Goal: Contribute content: Add original content to the website for others to see

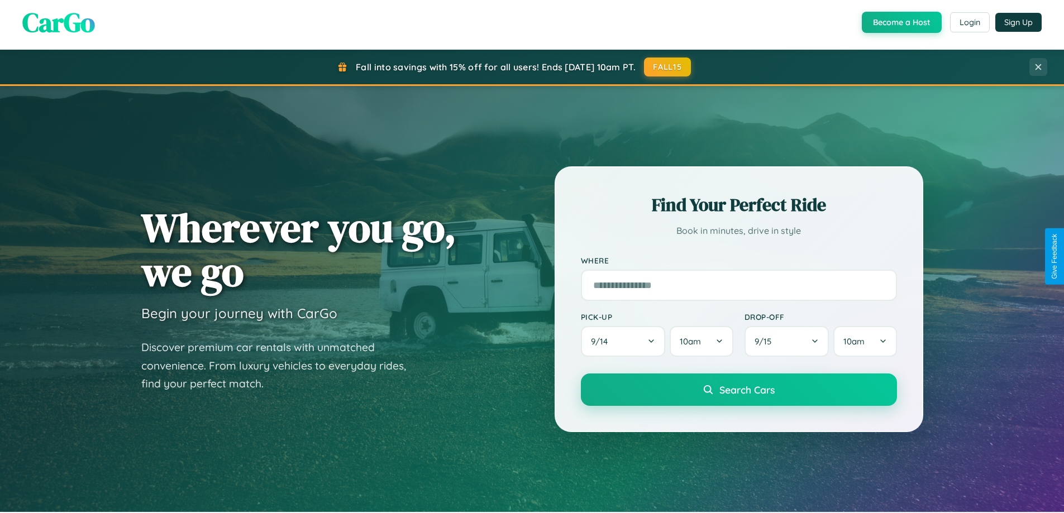
scroll to position [481, 0]
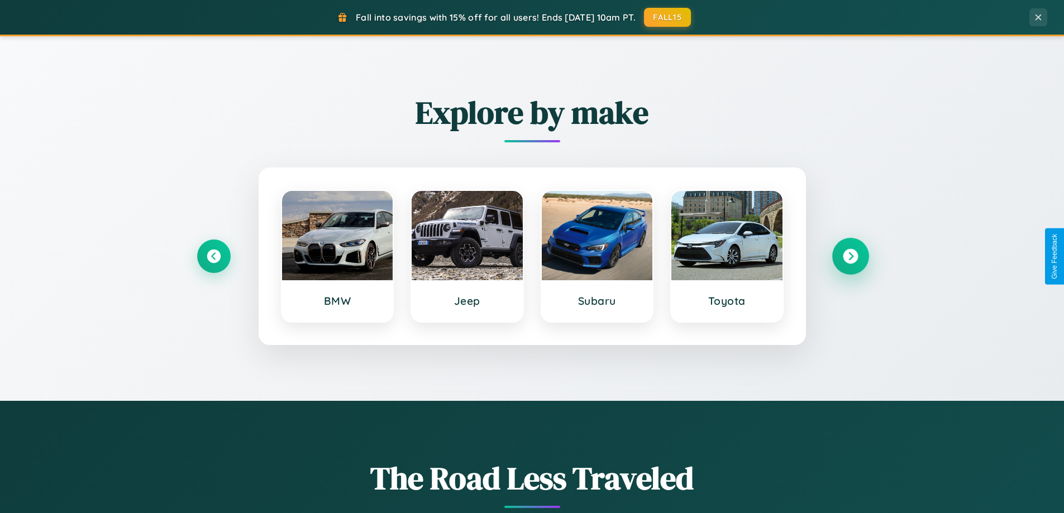
click at [850, 256] on icon at bounding box center [850, 256] width 15 height 15
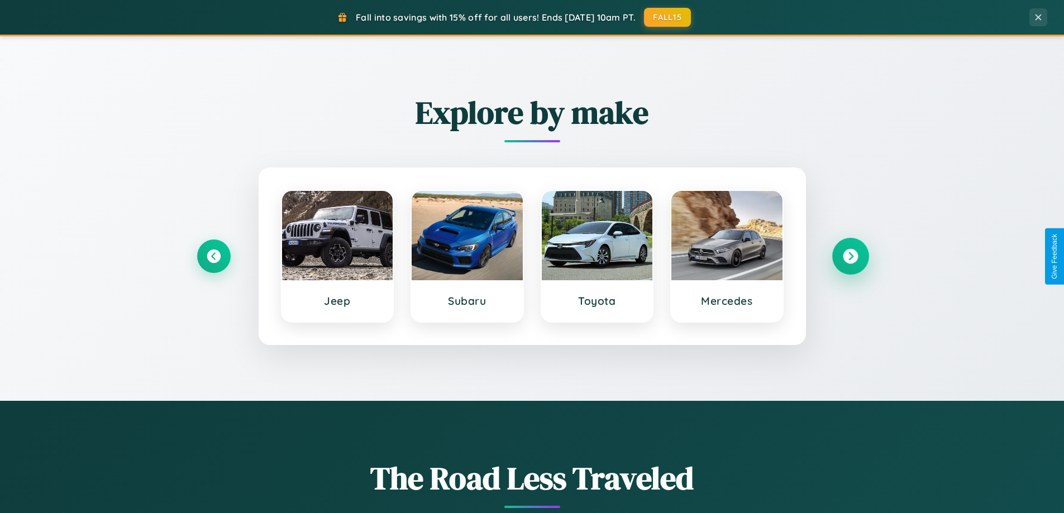
click at [850, 256] on icon at bounding box center [850, 256] width 15 height 15
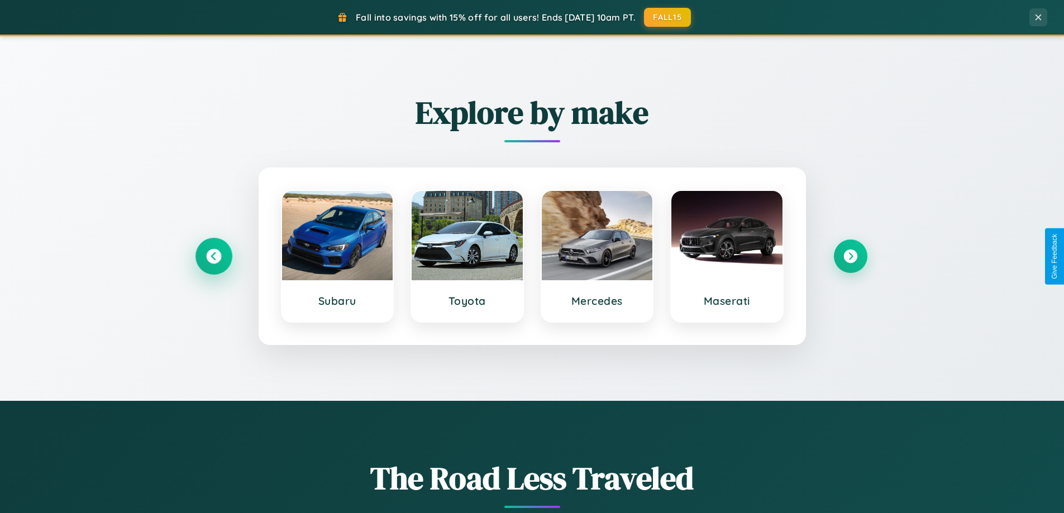
click at [213, 256] on icon at bounding box center [213, 256] width 15 height 15
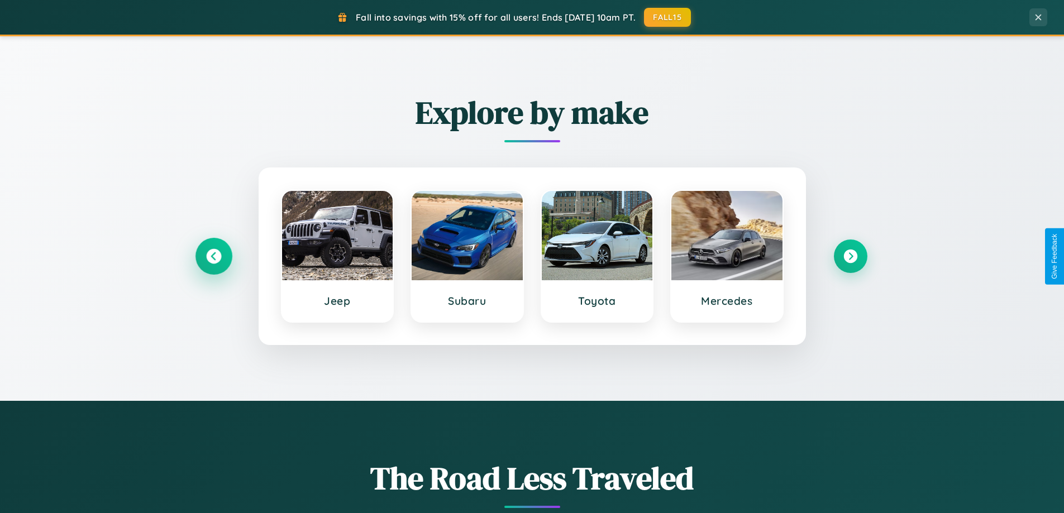
click at [213, 256] on icon at bounding box center [213, 256] width 15 height 15
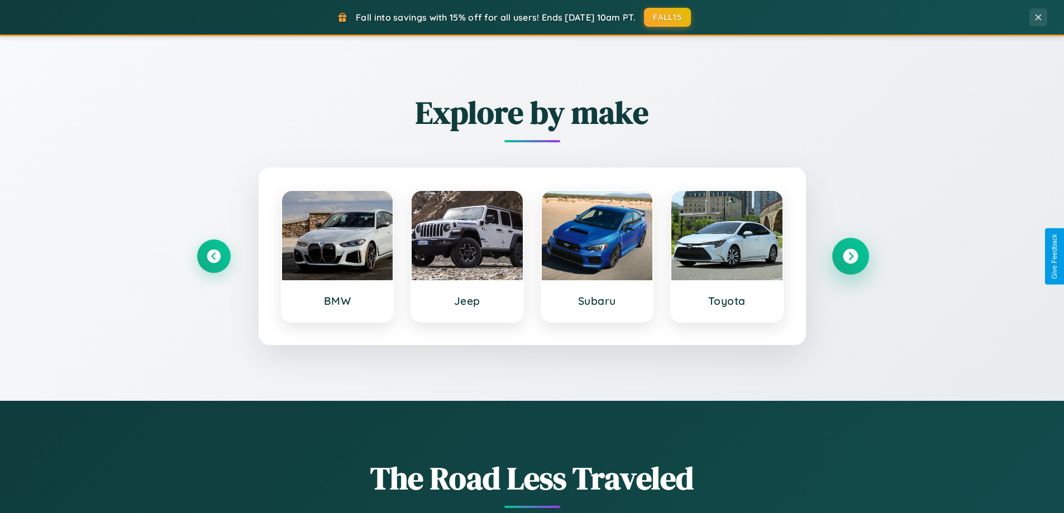
click at [850, 256] on icon at bounding box center [850, 256] width 15 height 15
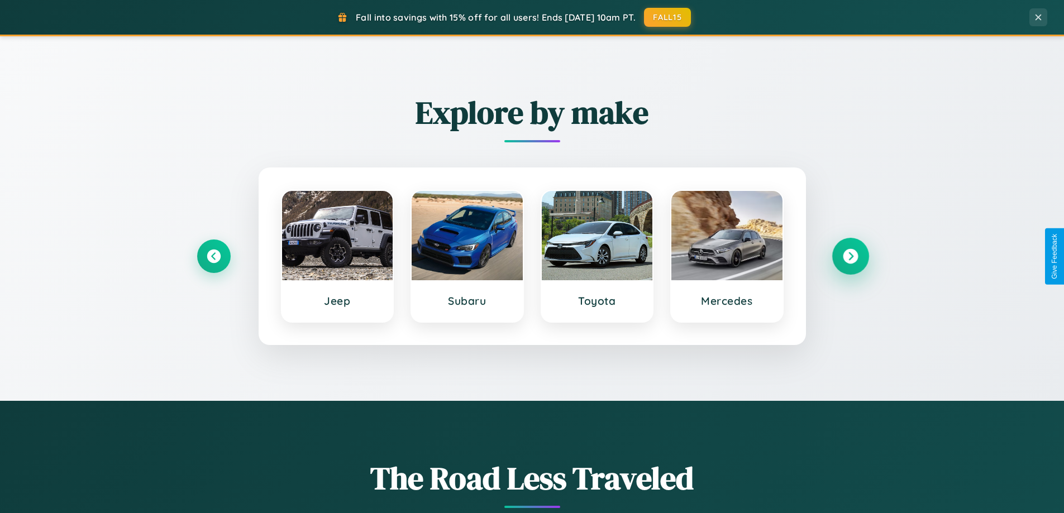
scroll to position [0, 0]
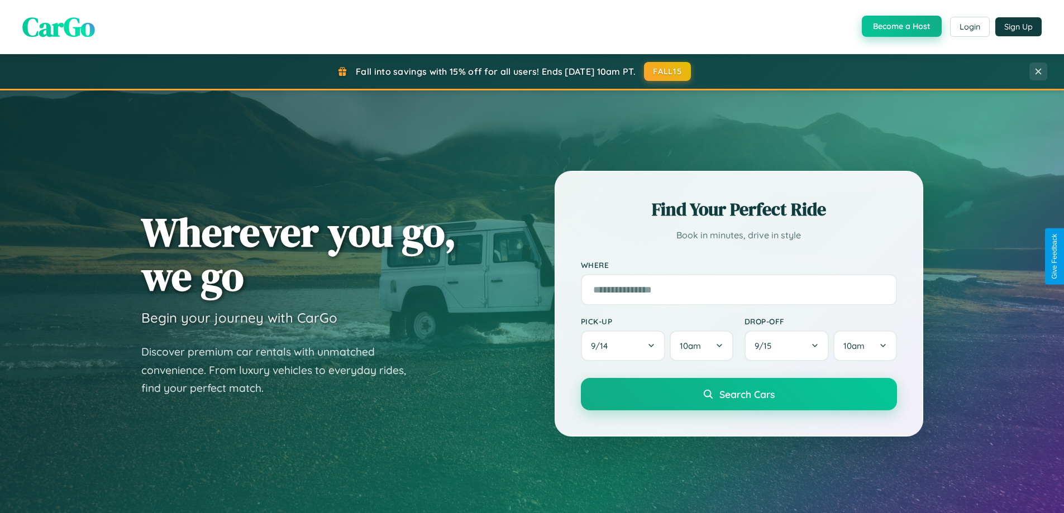
click at [900, 27] on button "Become a Host" at bounding box center [902, 26] width 80 height 21
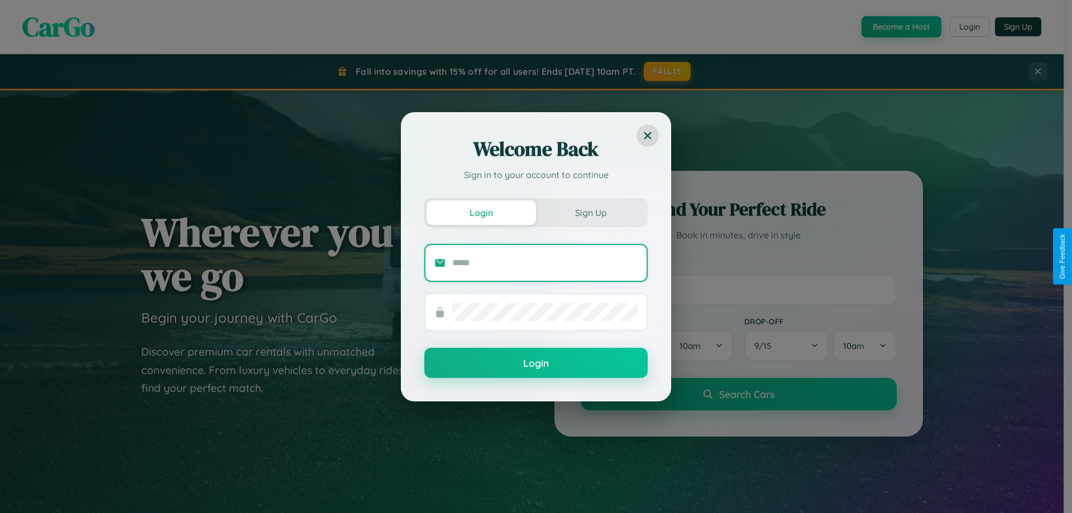
click at [545, 262] on input "text" at bounding box center [544, 263] width 185 height 18
type input "**********"
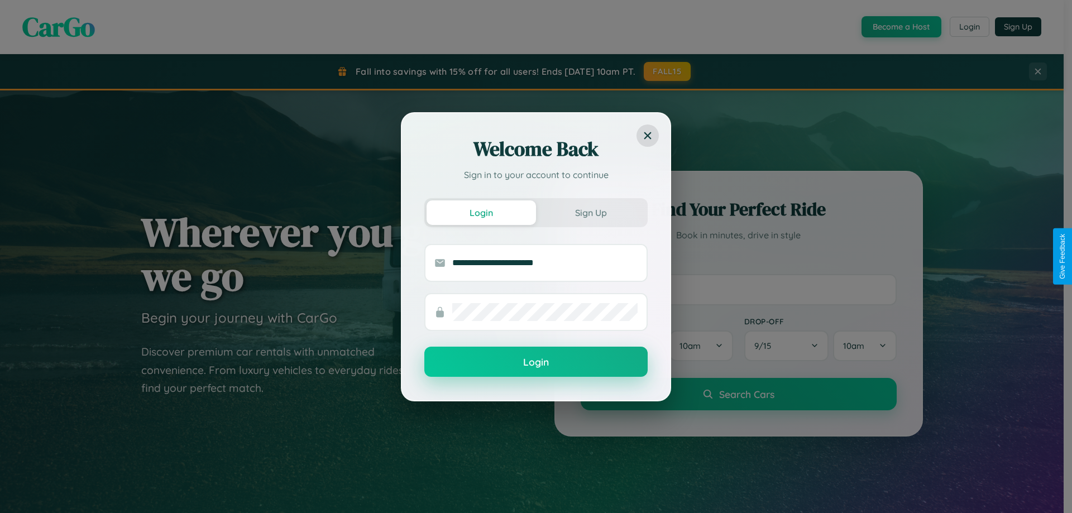
click at [536, 362] on button "Login" at bounding box center [535, 362] width 223 height 30
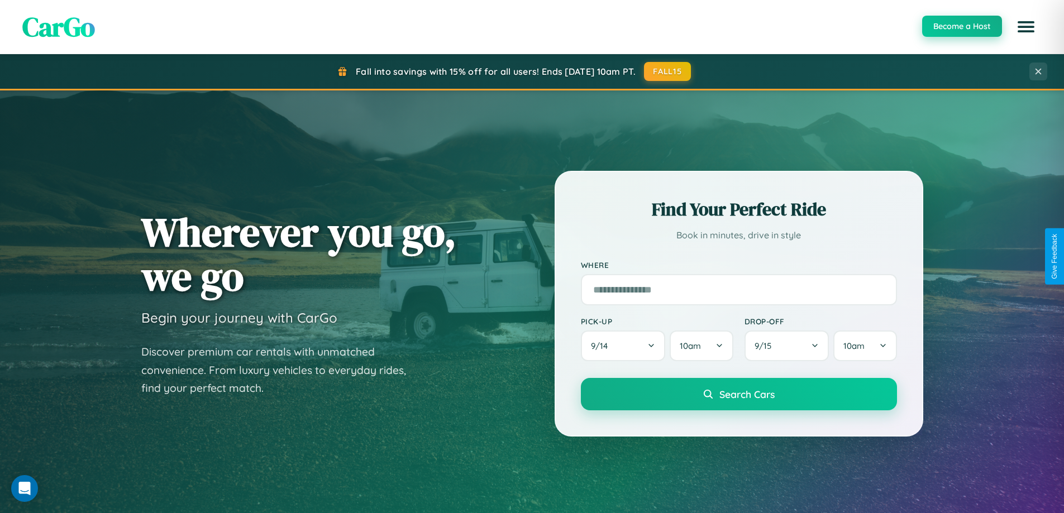
click at [961, 26] on button "Become a Host" at bounding box center [962, 26] width 80 height 21
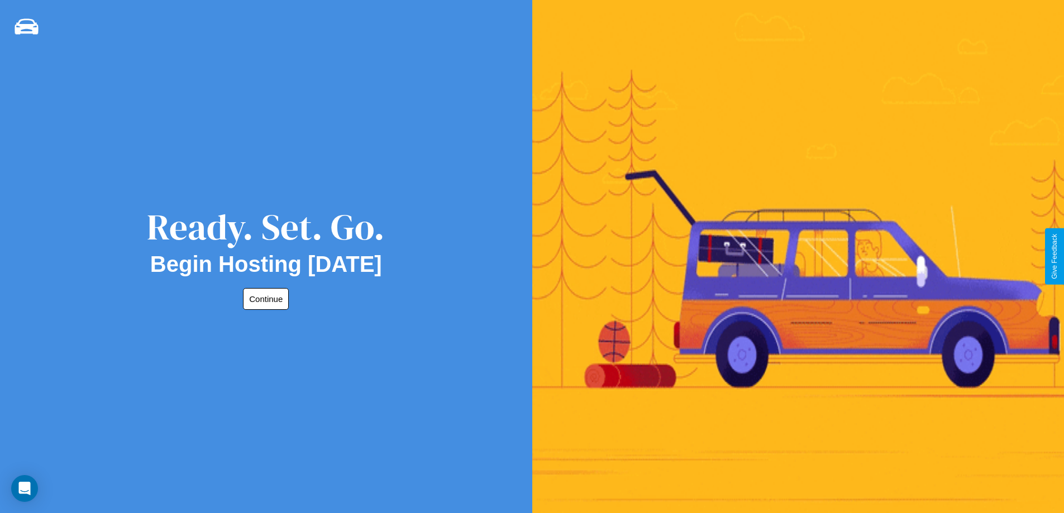
click at [264, 299] on button "Continue" at bounding box center [266, 299] width 46 height 22
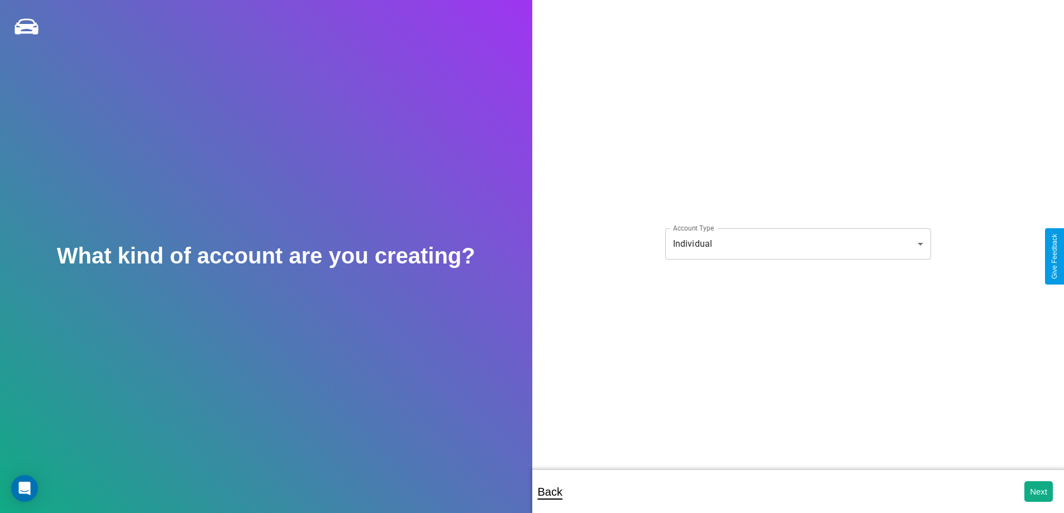
click at [798, 243] on body "**********" at bounding box center [532, 264] width 1064 height 528
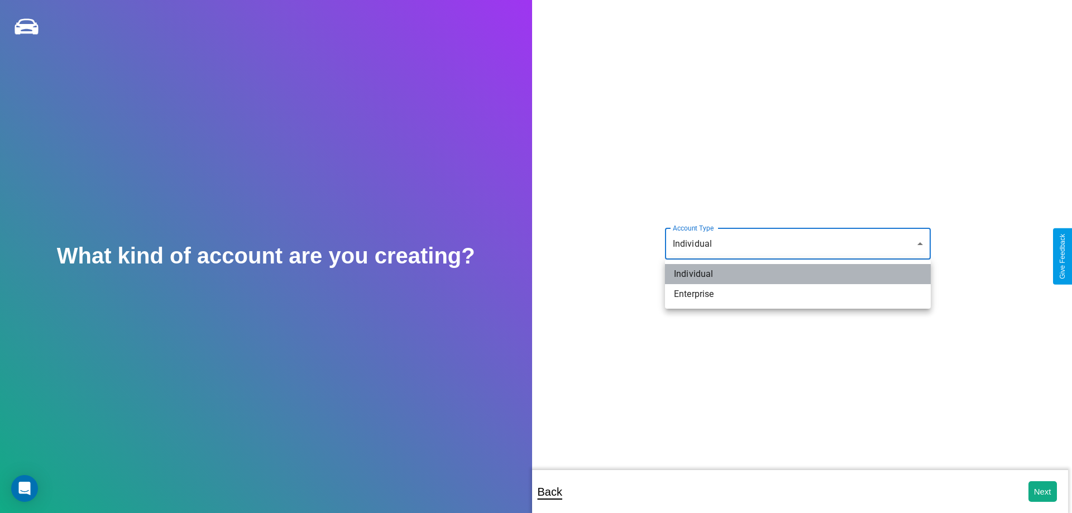
click at [798, 274] on li "Individual" at bounding box center [798, 274] width 266 height 20
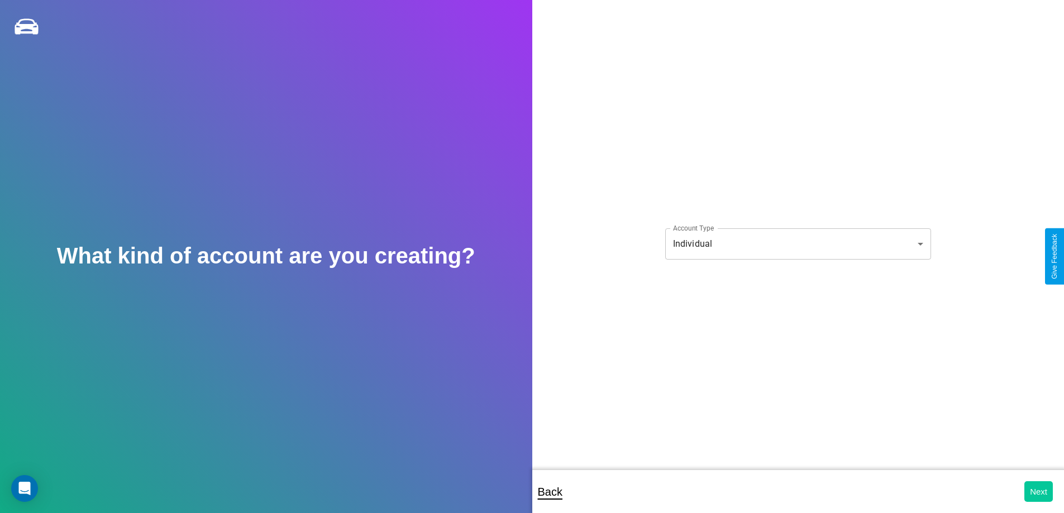
click at [1038, 491] on button "Next" at bounding box center [1038, 491] width 28 height 21
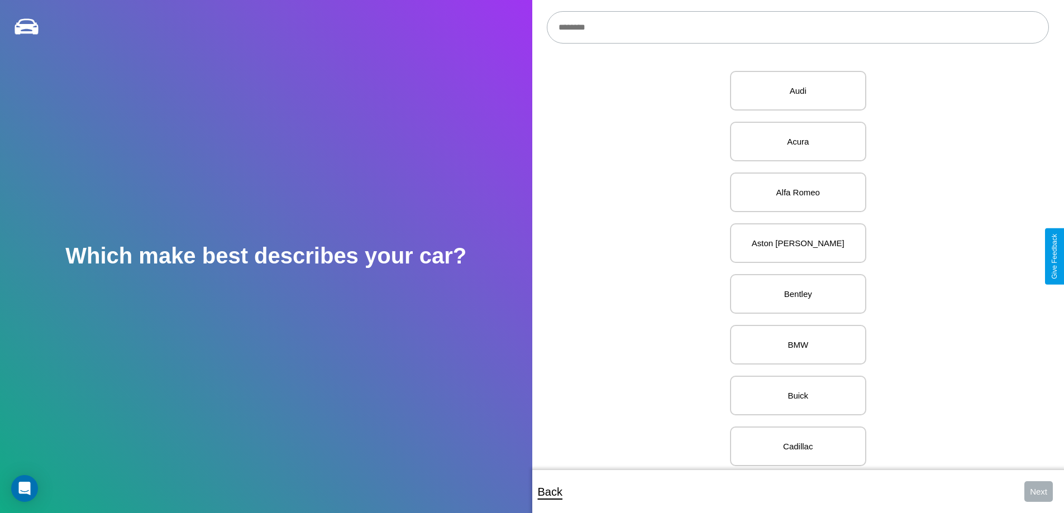
click at [798, 27] on input "text" at bounding box center [798, 27] width 502 height 32
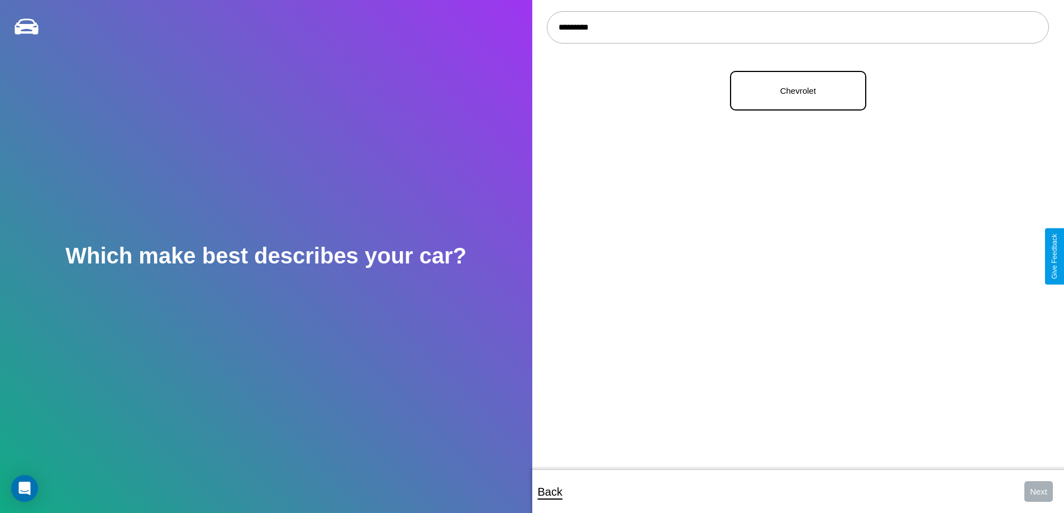
type input "*********"
click at [794, 91] on p "Chevrolet" at bounding box center [798, 90] width 112 height 15
click at [1038, 491] on button "Next" at bounding box center [1038, 491] width 28 height 21
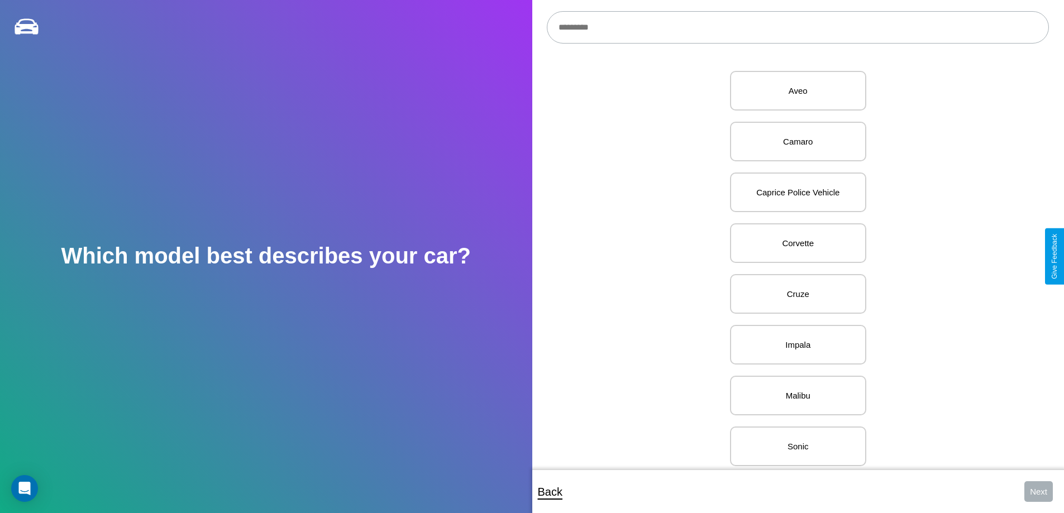
click at [798, 27] on input "text" at bounding box center [798, 27] width 502 height 32
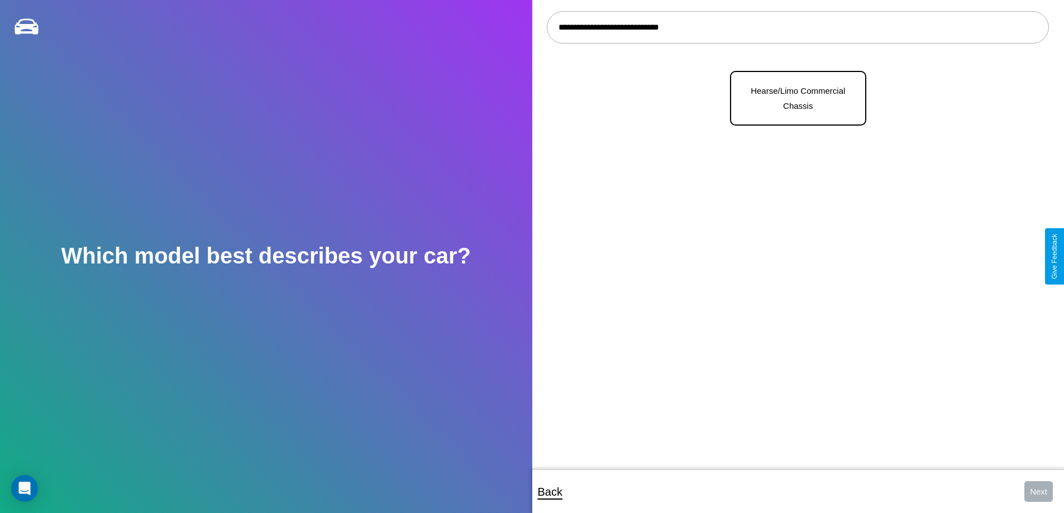
type input "**********"
click at [794, 99] on p "Hearse/Limo Commercial Chassis" at bounding box center [798, 98] width 112 height 30
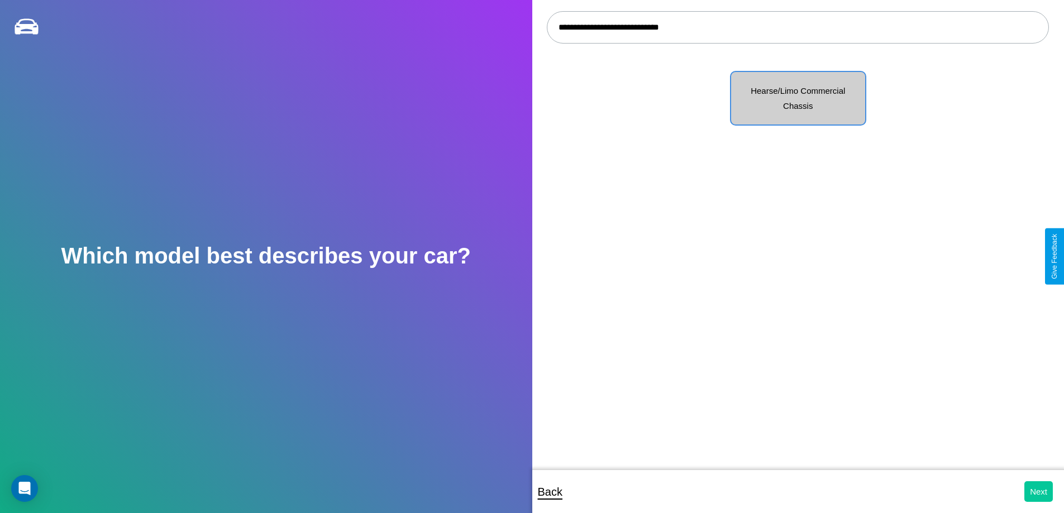
click at [1038, 491] on button "Next" at bounding box center [1038, 491] width 28 height 21
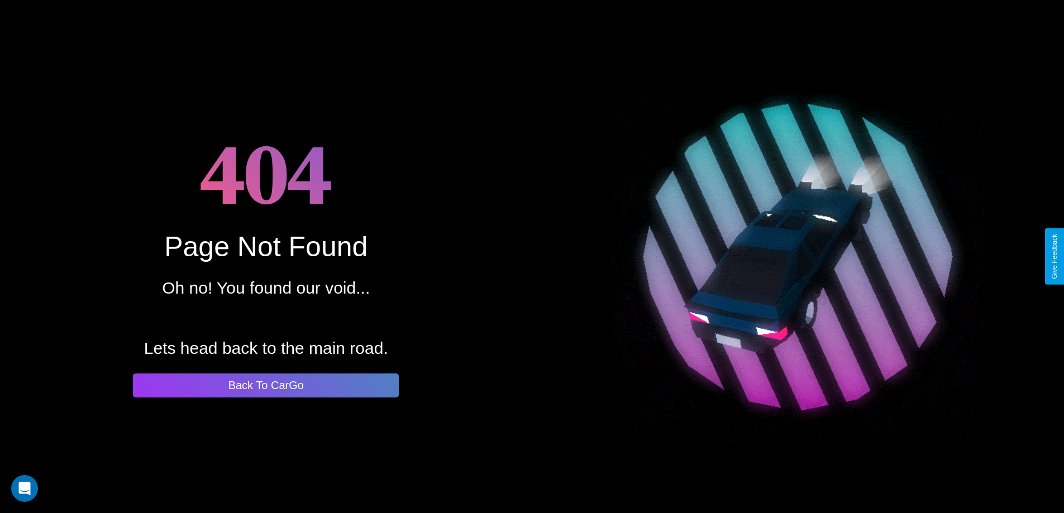
click at [266, 385] on button "Back To CarGo" at bounding box center [266, 386] width 266 height 24
